Goal: Task Accomplishment & Management: Use online tool/utility

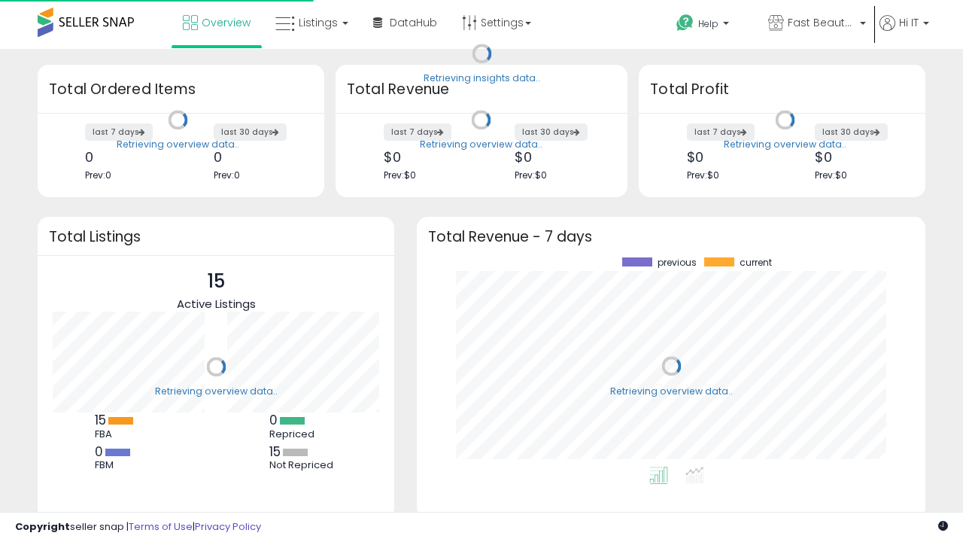
scroll to position [209, 479]
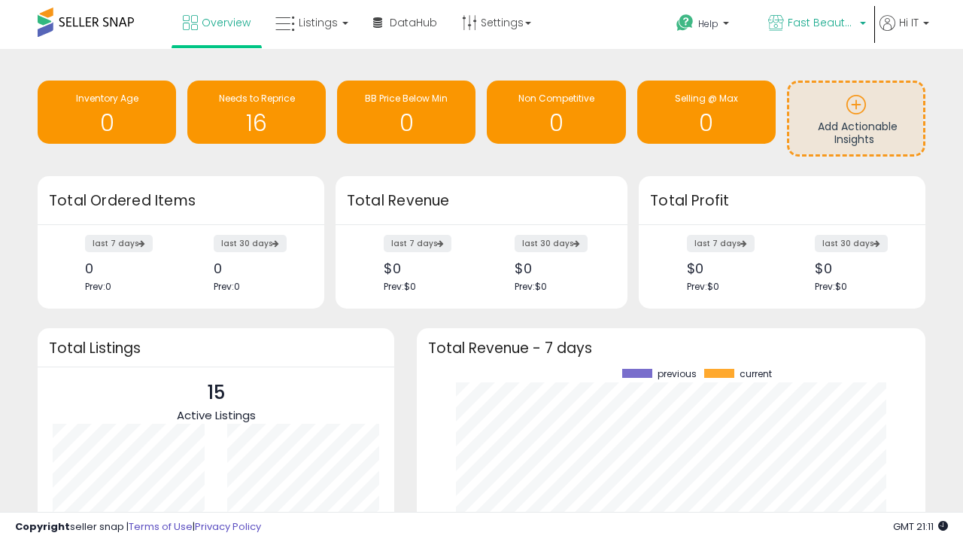
click at [816, 24] on span "Fast Beauty ([GEOGRAPHIC_DATA])" at bounding box center [822, 22] width 68 height 15
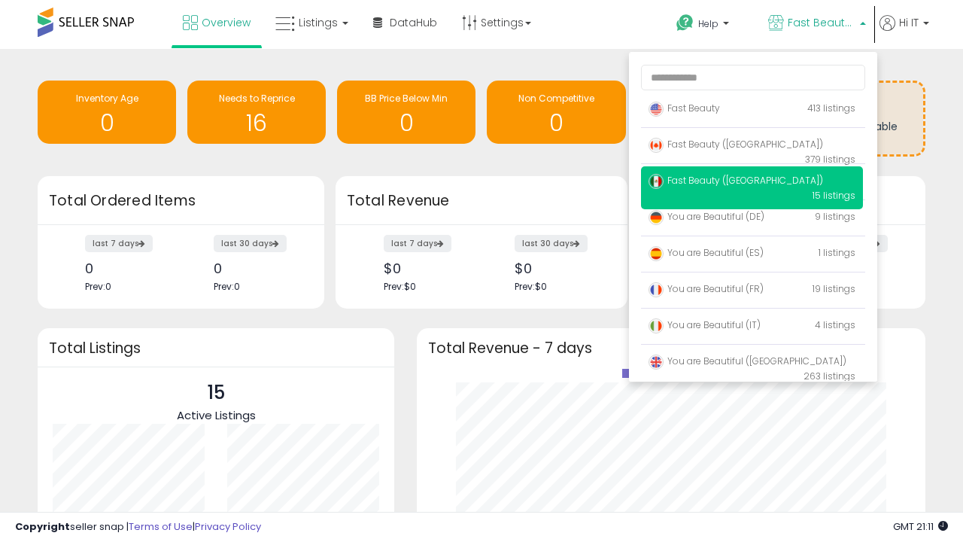
click at [752, 183] on span "Fast Beauty ([GEOGRAPHIC_DATA])" at bounding box center [736, 180] width 175 height 13
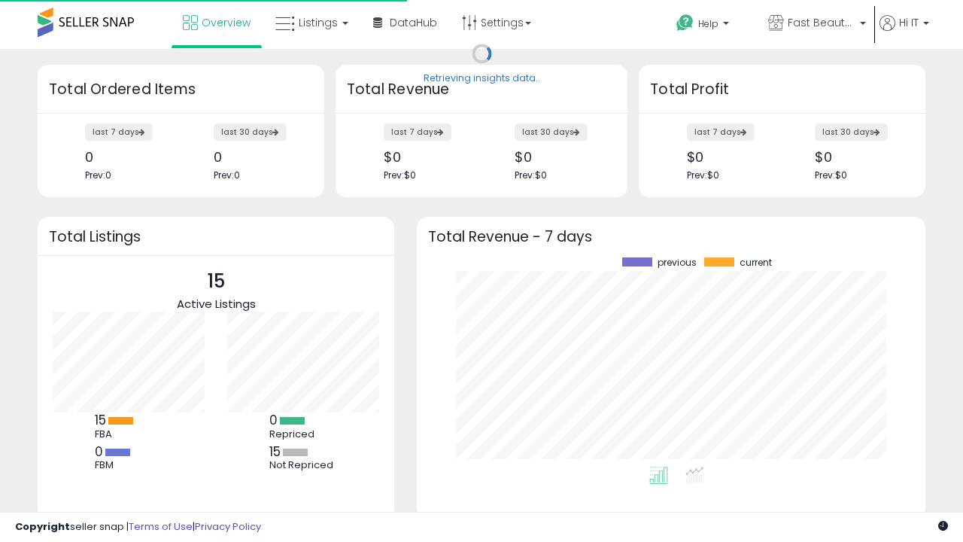
scroll to position [209, 479]
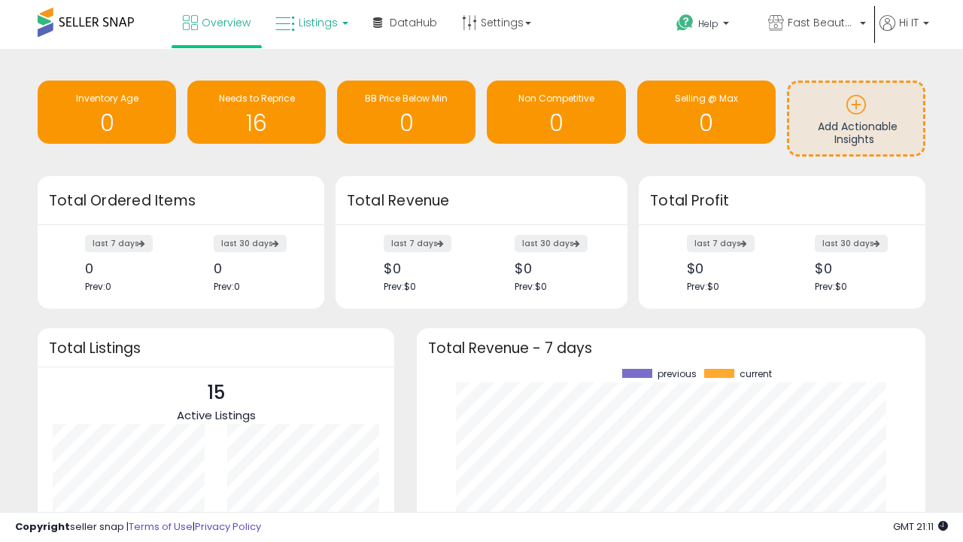
click at [310, 23] on span "Listings" at bounding box center [318, 22] width 39 height 15
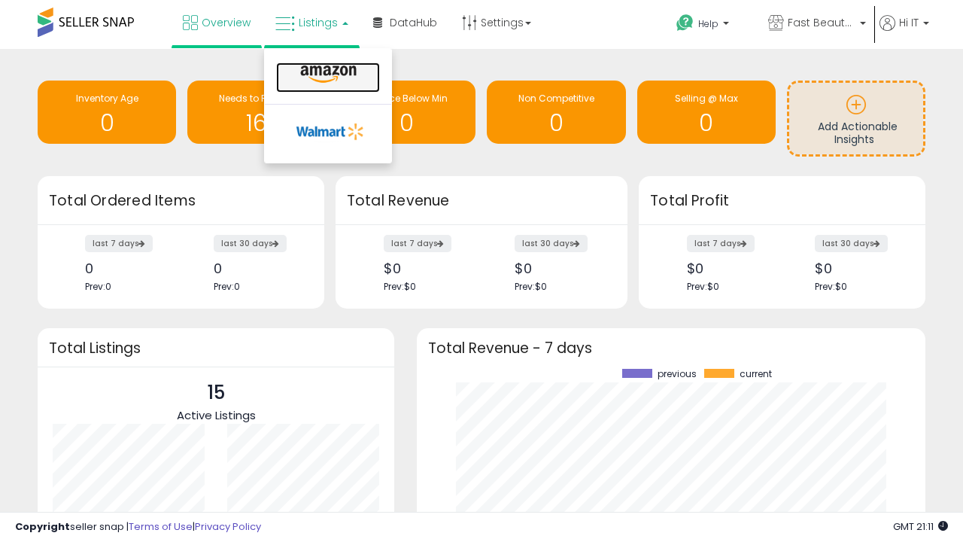
click at [327, 75] on icon at bounding box center [328, 75] width 65 height 20
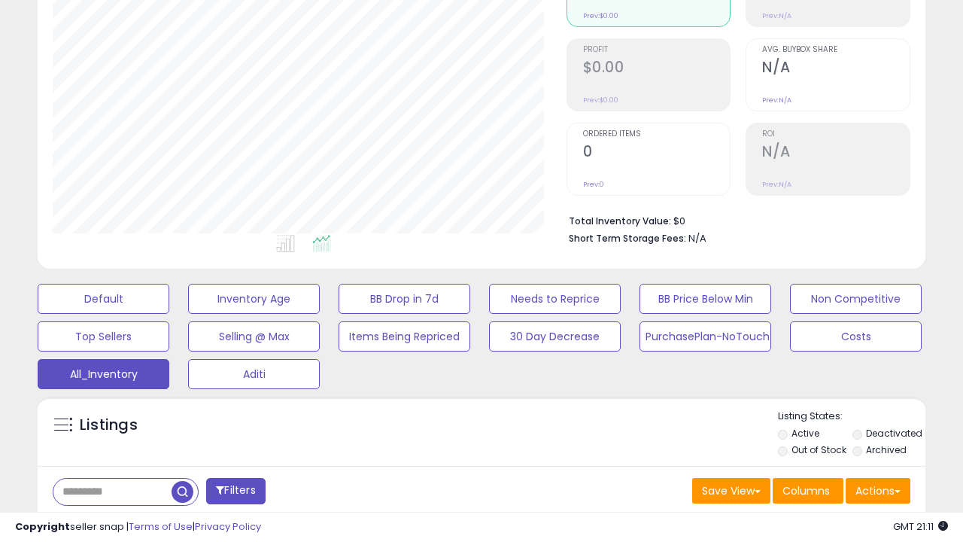
scroll to position [449, 0]
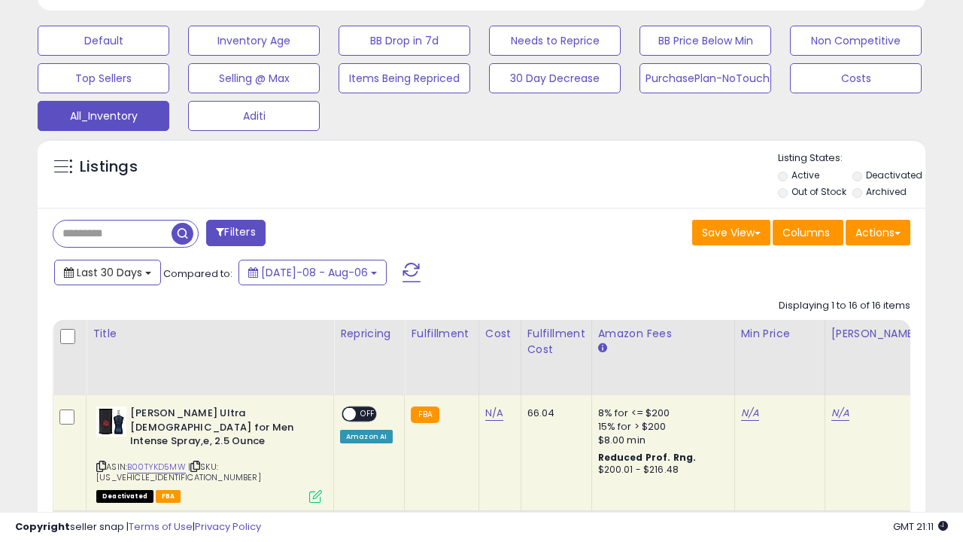
click at [107, 271] on span "Last 30 Days" at bounding box center [109, 272] width 65 height 15
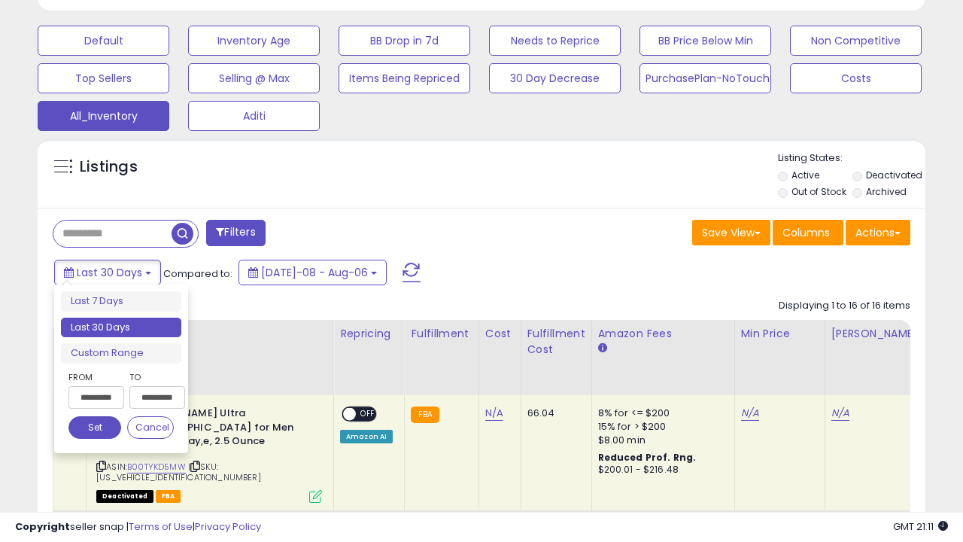
click at [121, 327] on li "Last 30 Days" at bounding box center [121, 328] width 120 height 20
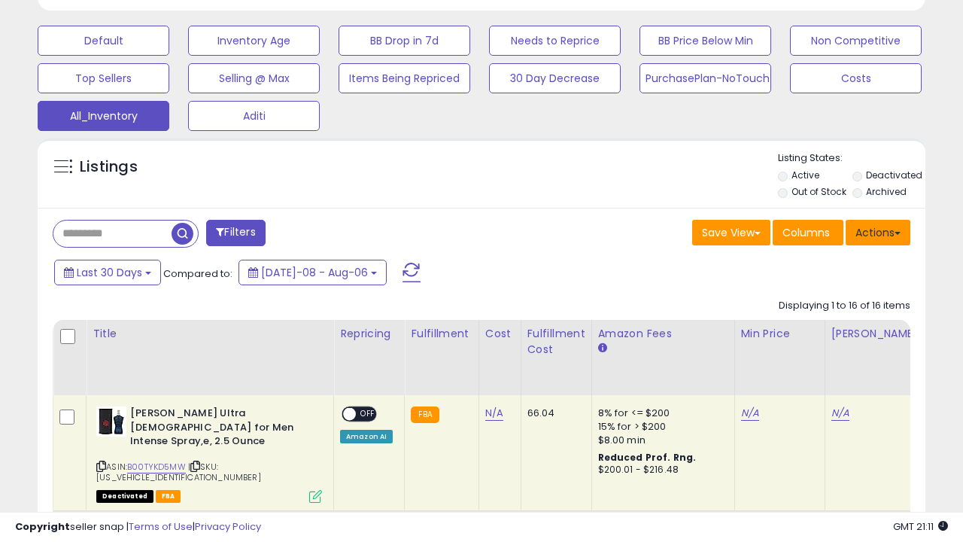
click at [878, 231] on button "Actions" at bounding box center [878, 233] width 65 height 26
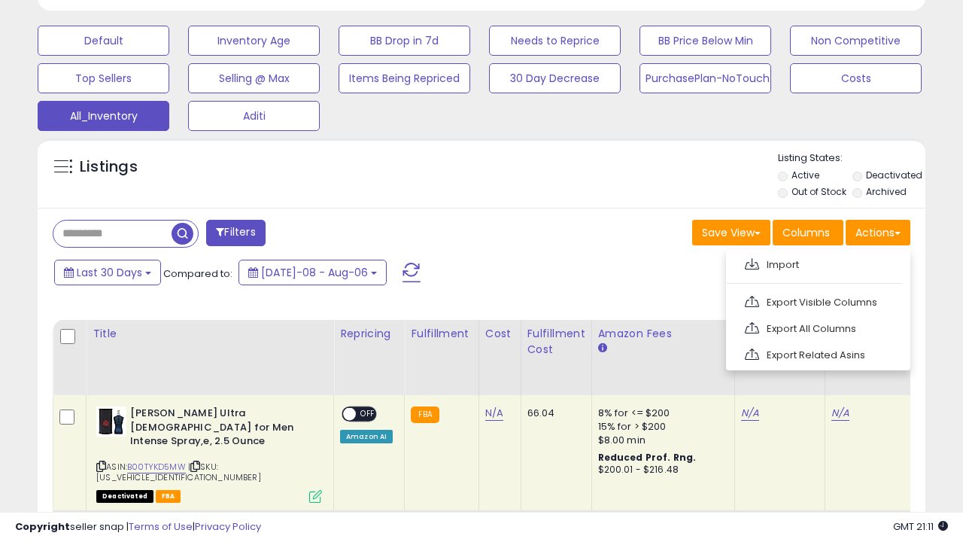
click at [817, 327] on link "Export All Columns" at bounding box center [816, 328] width 165 height 23
